Goal: Check status: Check status

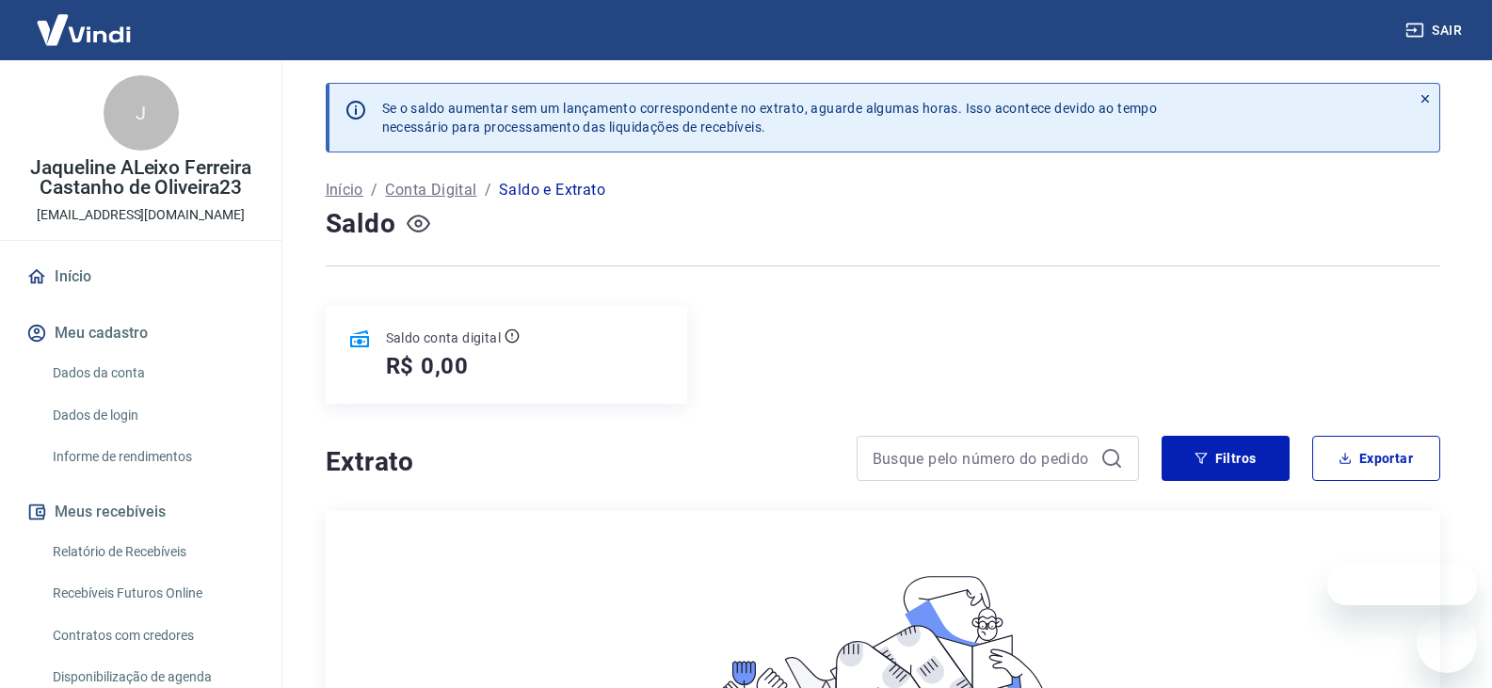
click at [421, 224] on icon "button" at bounding box center [419, 224] width 24 height 24
click at [431, 216] on button "button" at bounding box center [419, 224] width 30 height 30
click at [430, 229] on icon "button" at bounding box center [419, 224] width 24 height 24
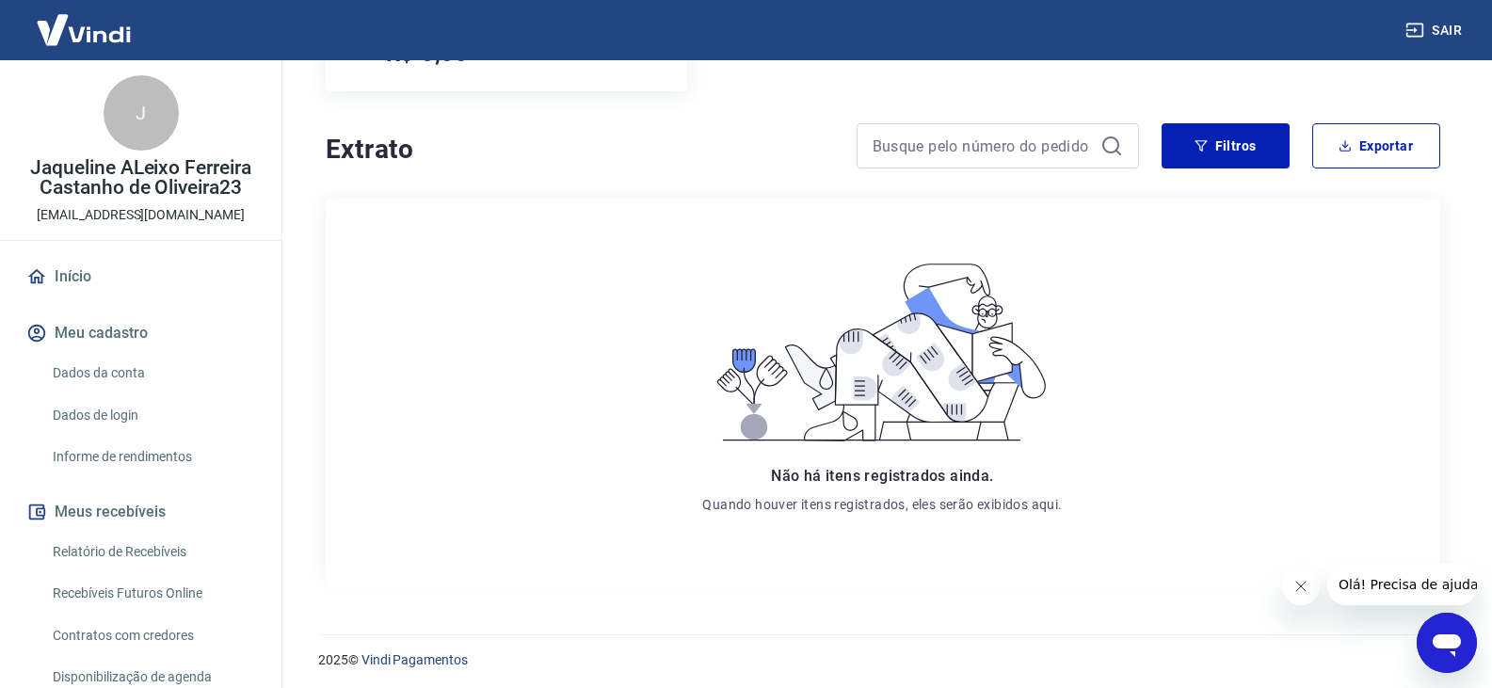
scroll to position [318, 0]
